Goal: Use online tool/utility: Utilize a website feature to perform a specific function

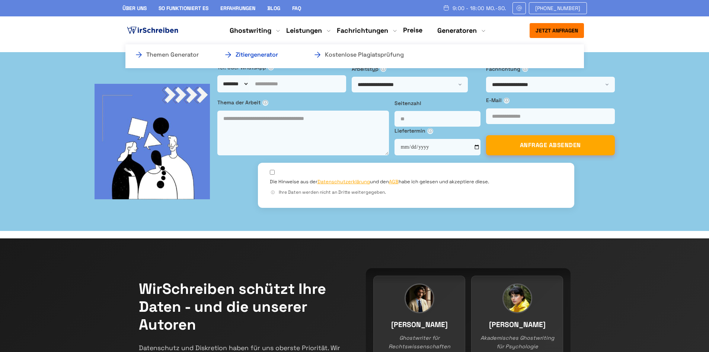
click at [258, 54] on link "Zitiergenerator" at bounding box center [261, 54] width 74 height 9
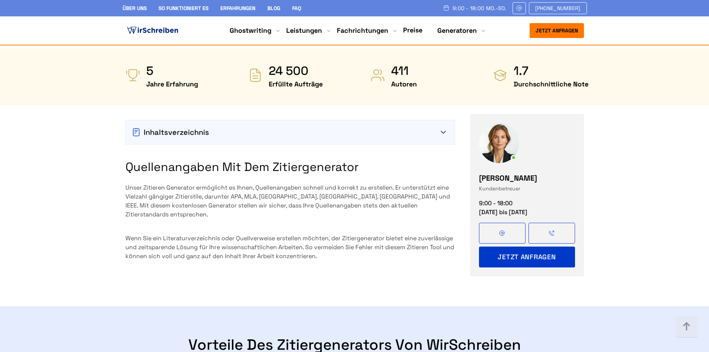
scroll to position [521, 0]
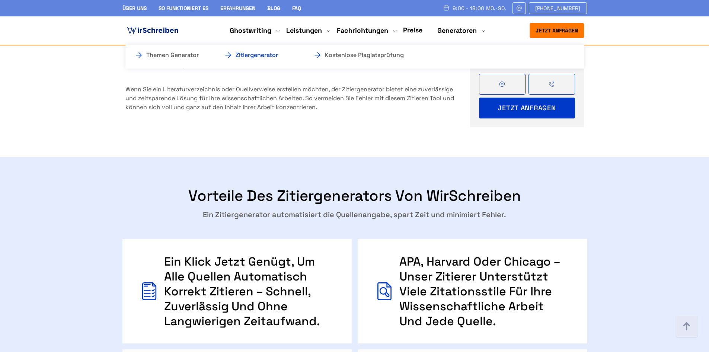
click at [272, 57] on link "Zitiergenerator" at bounding box center [261, 55] width 74 height 9
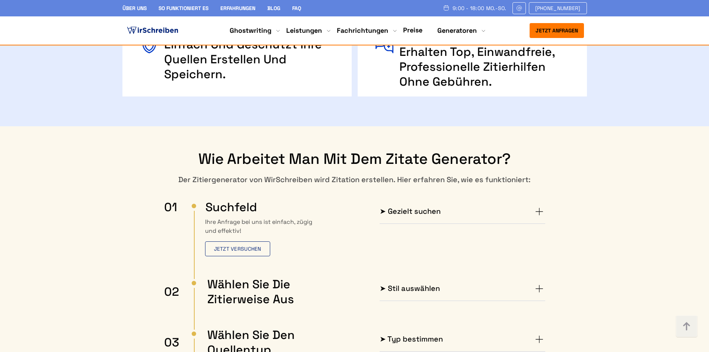
scroll to position [893, 0]
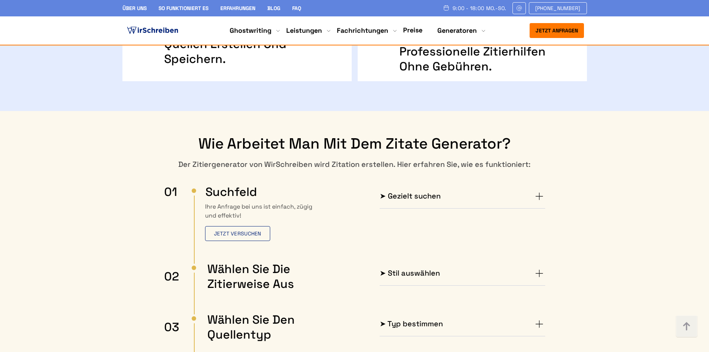
click at [427, 190] on h4 "➤ Gezielt suchen" at bounding box center [409, 196] width 61 height 12
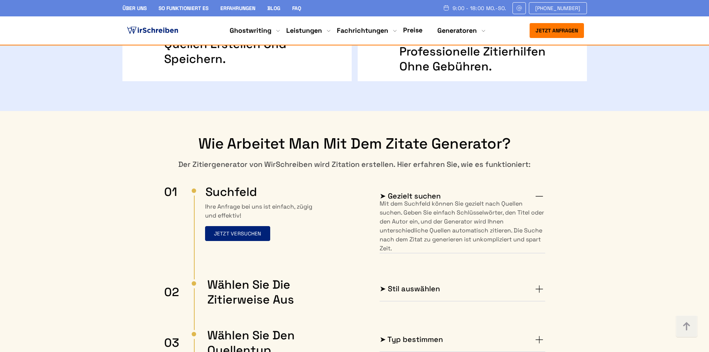
click at [240, 226] on button "Jetzt versuchen" at bounding box center [237, 233] width 65 height 15
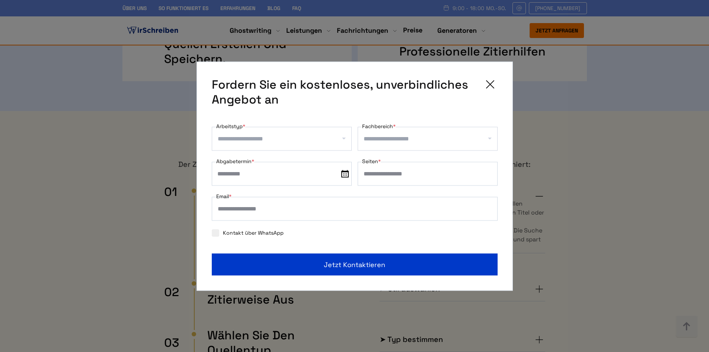
click at [494, 82] on icon at bounding box center [490, 84] width 15 height 15
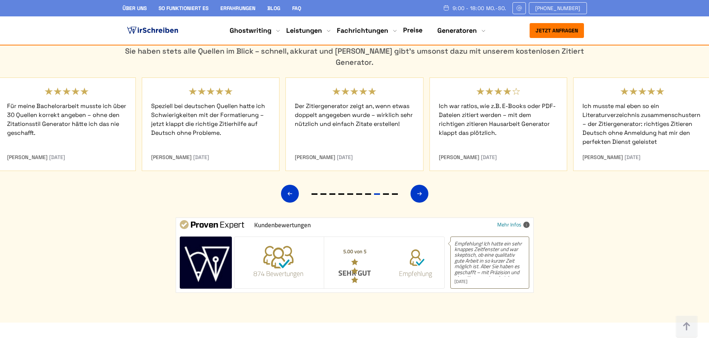
scroll to position [2009, 0]
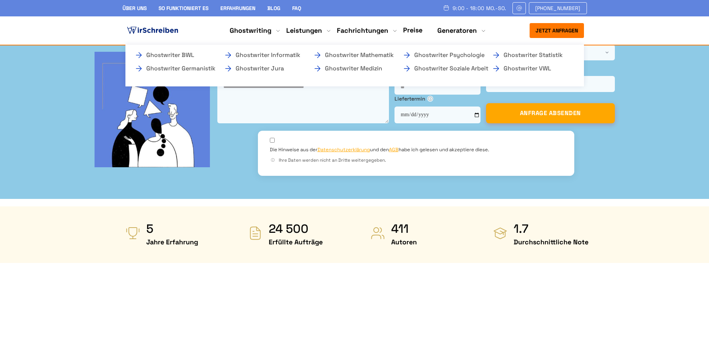
scroll to position [335, 0]
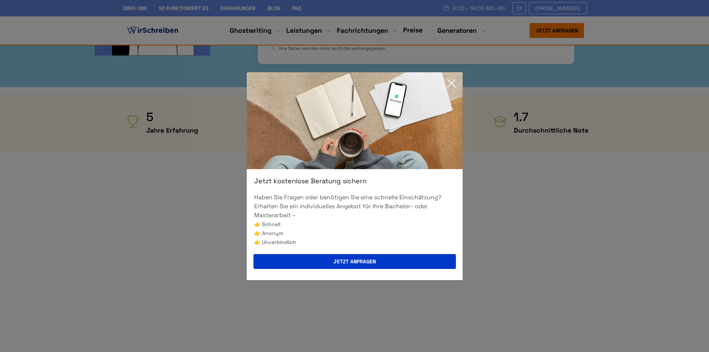
drag, startPoint x: 452, startPoint y: 81, endPoint x: 445, endPoint y: 96, distance: 16.1
click at [452, 81] on icon at bounding box center [451, 83] width 15 height 15
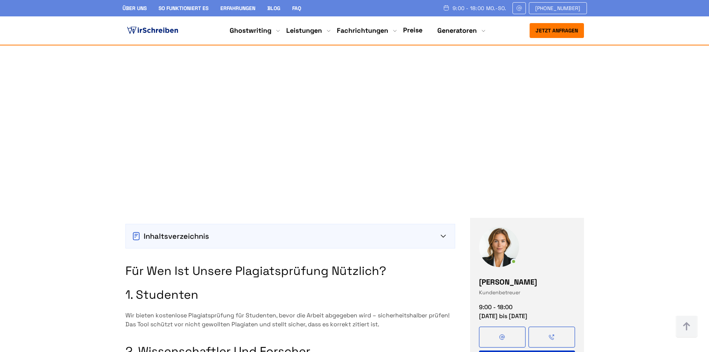
scroll to position [484, 0]
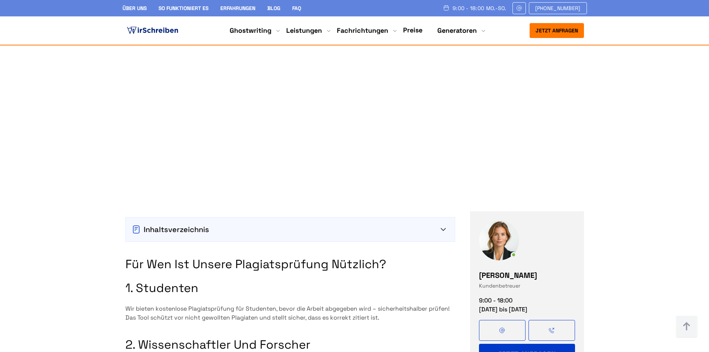
click at [560, 320] on link at bounding box center [551, 330] width 47 height 21
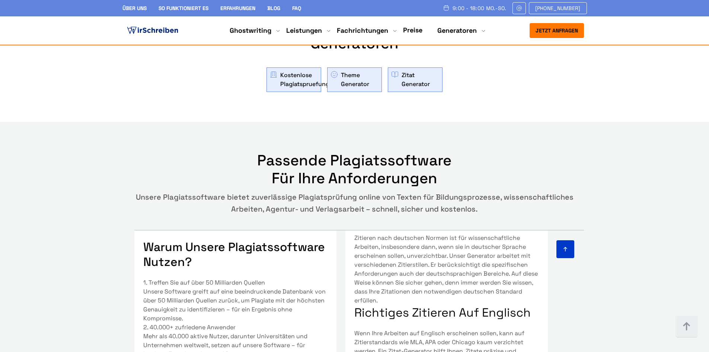
scroll to position [551, 0]
